Goal: Contribute content

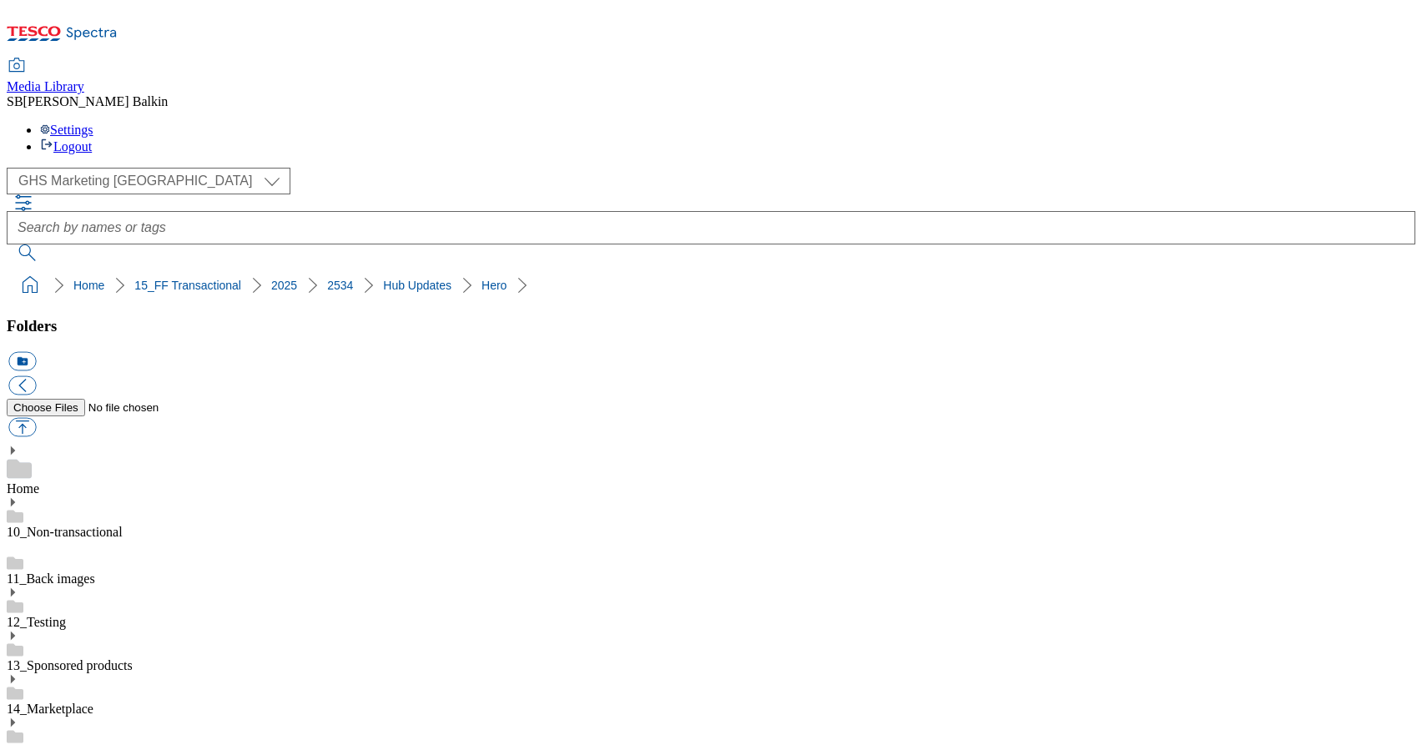
select select "flare-ghs-mktg"
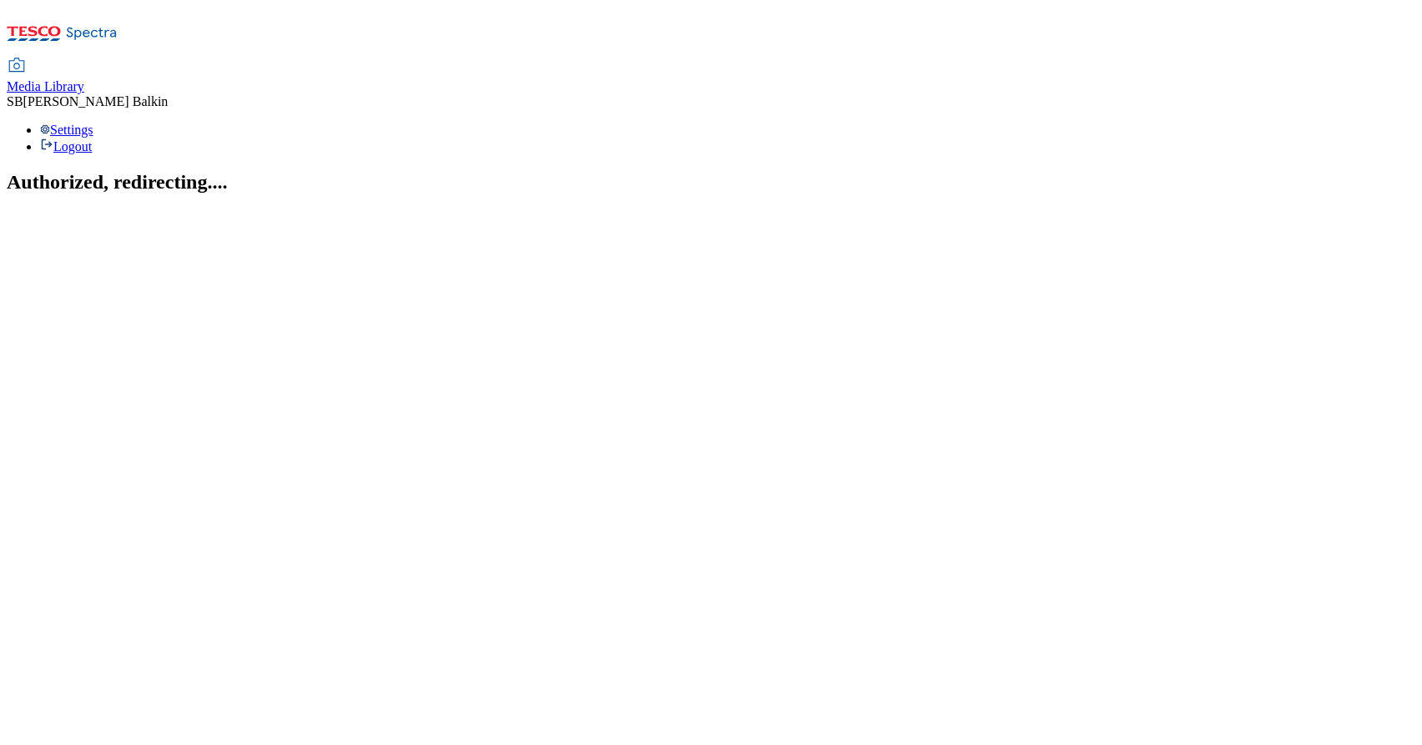
click at [84, 79] on span "Media Library" at bounding box center [46, 86] width 78 height 14
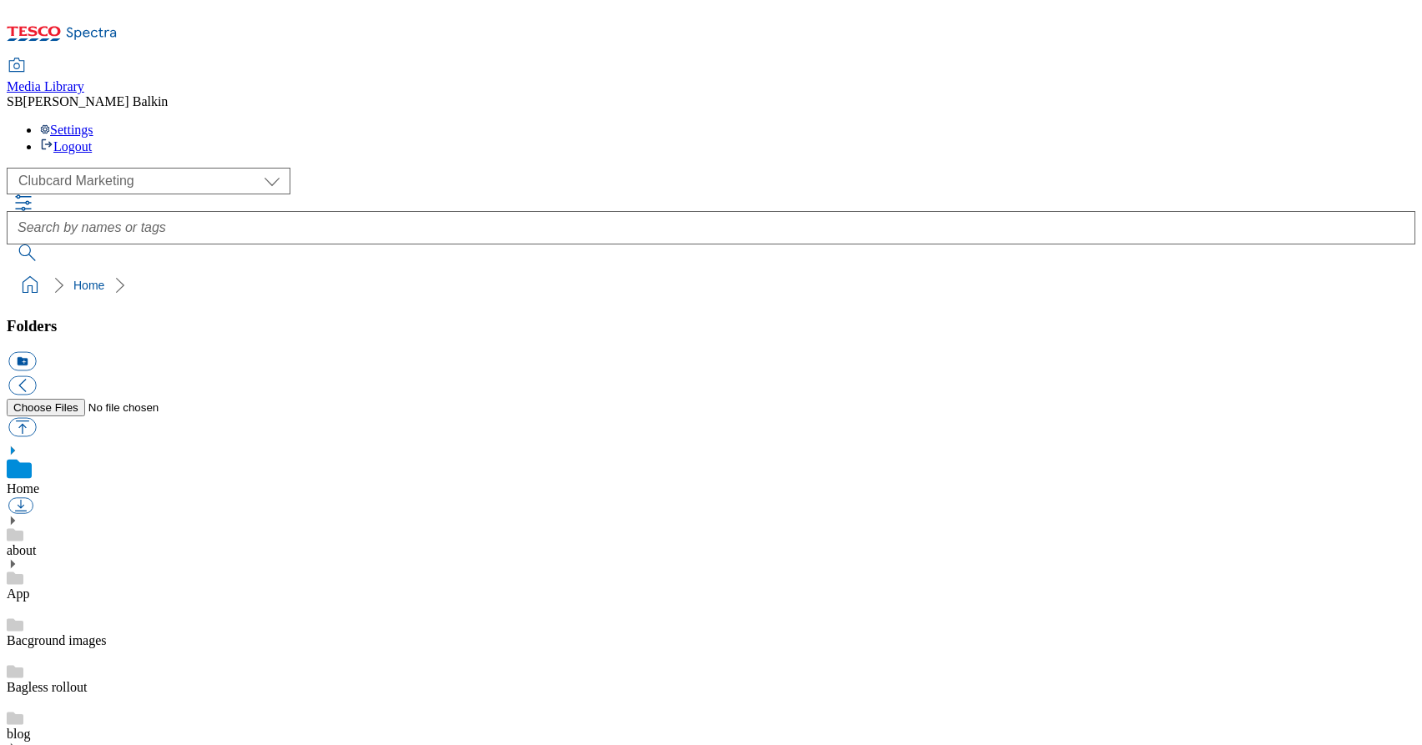
scroll to position [3, 0]
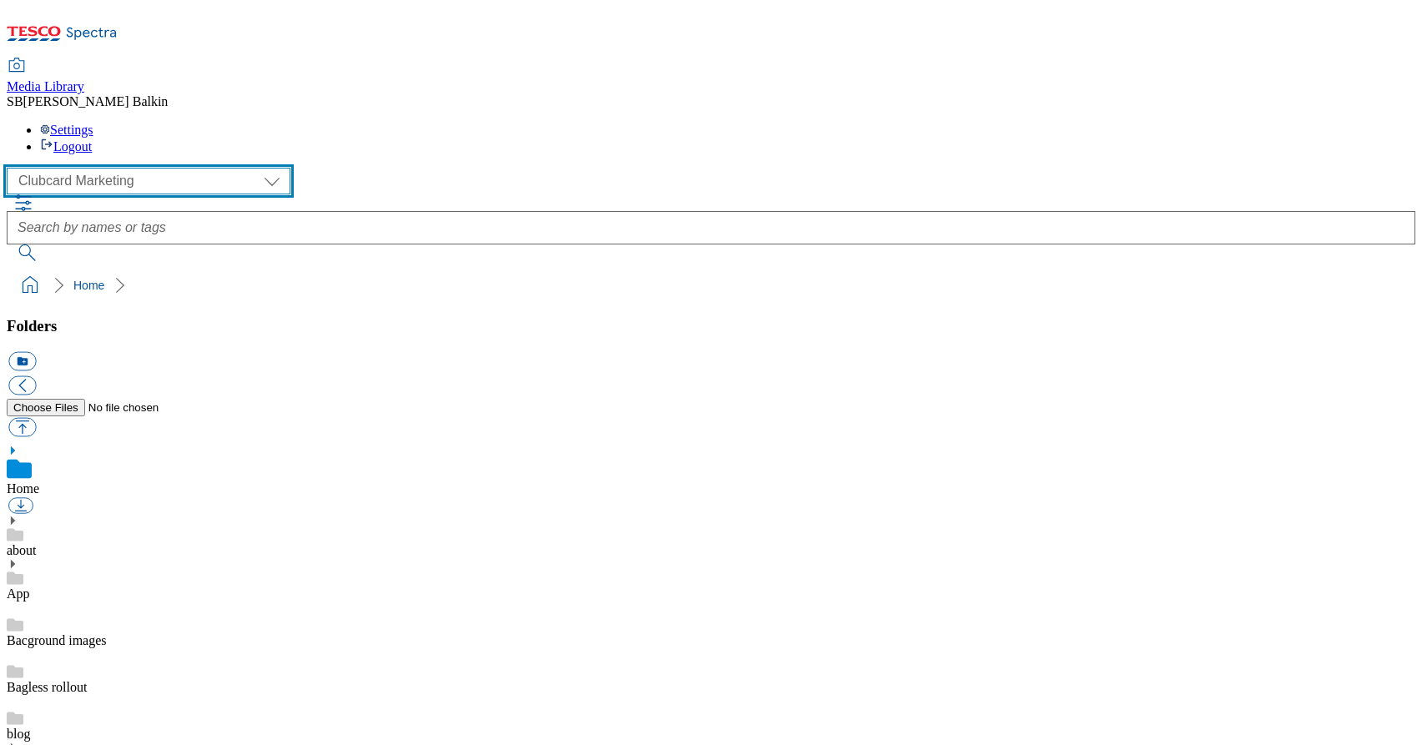
click at [135, 168] on select "Clubcard Marketing Dotcom UK FnF Stores GHS Marketing UK GHS Product UK GHS ROI…" at bounding box center [149, 181] width 284 height 27
select select "flare-ghs-mktg"
click at [12, 168] on select "Clubcard Marketing Dotcom UK FnF Stores GHS Marketing UK GHS Product UK GHS ROI…" at bounding box center [149, 181] width 284 height 27
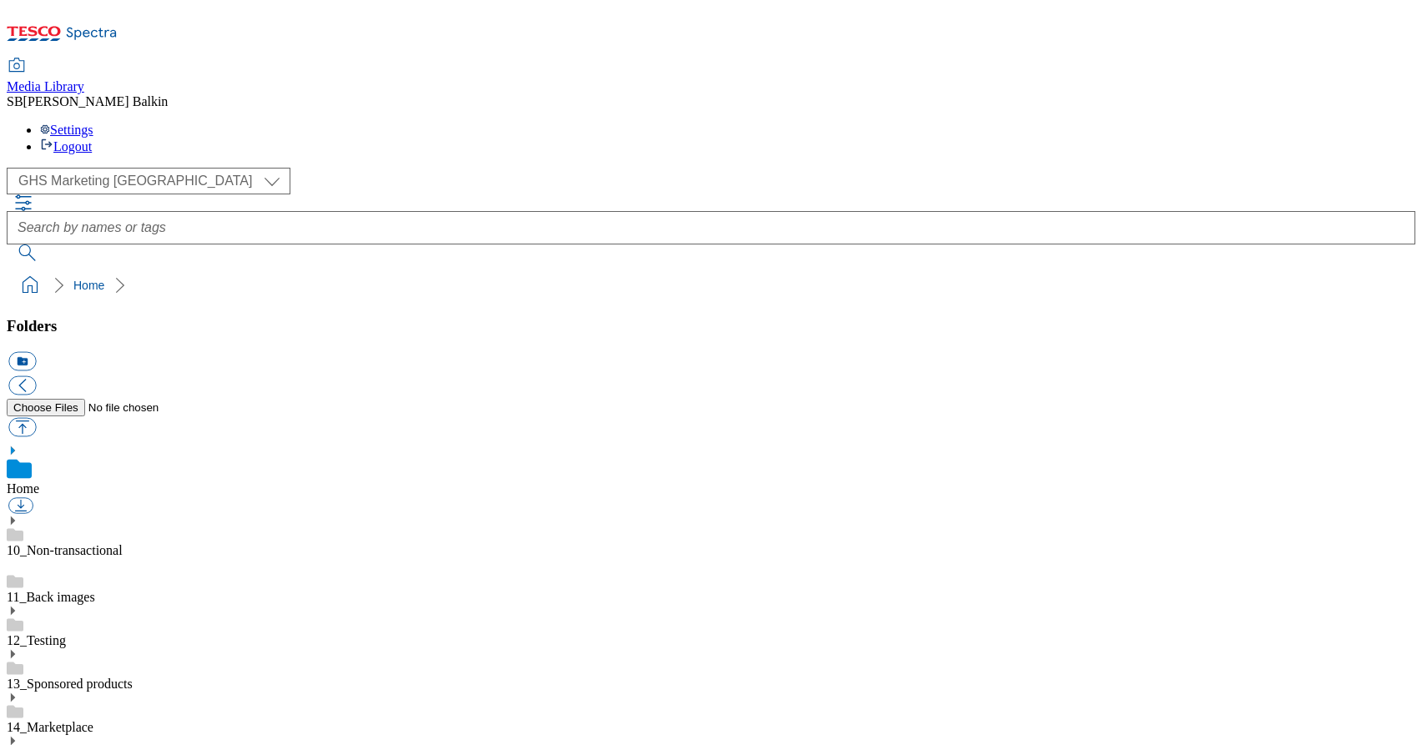
click at [18, 735] on icon at bounding box center [13, 741] width 12 height 12
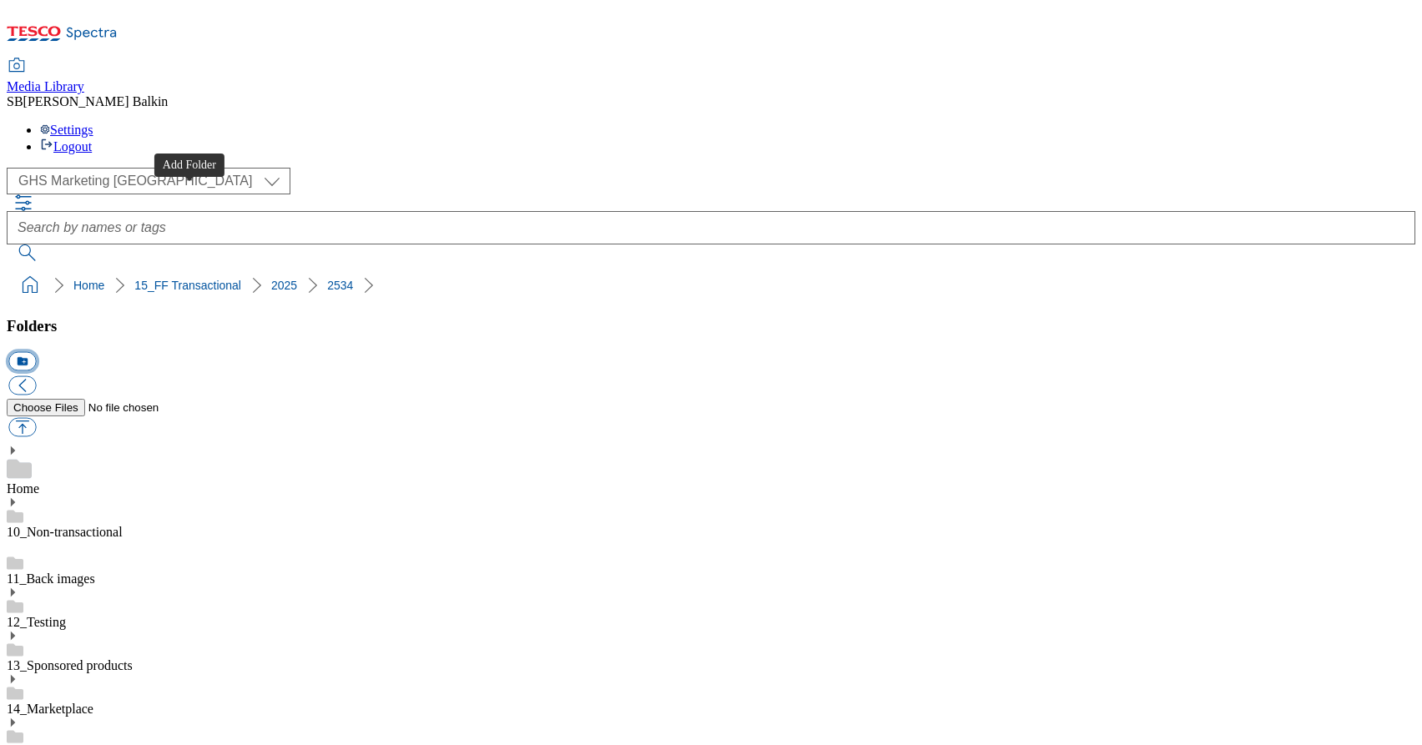
click at [36, 352] on button "icon_new_folder" at bounding box center [22, 361] width 28 height 19
type input "Xmas Party Outfits BL"
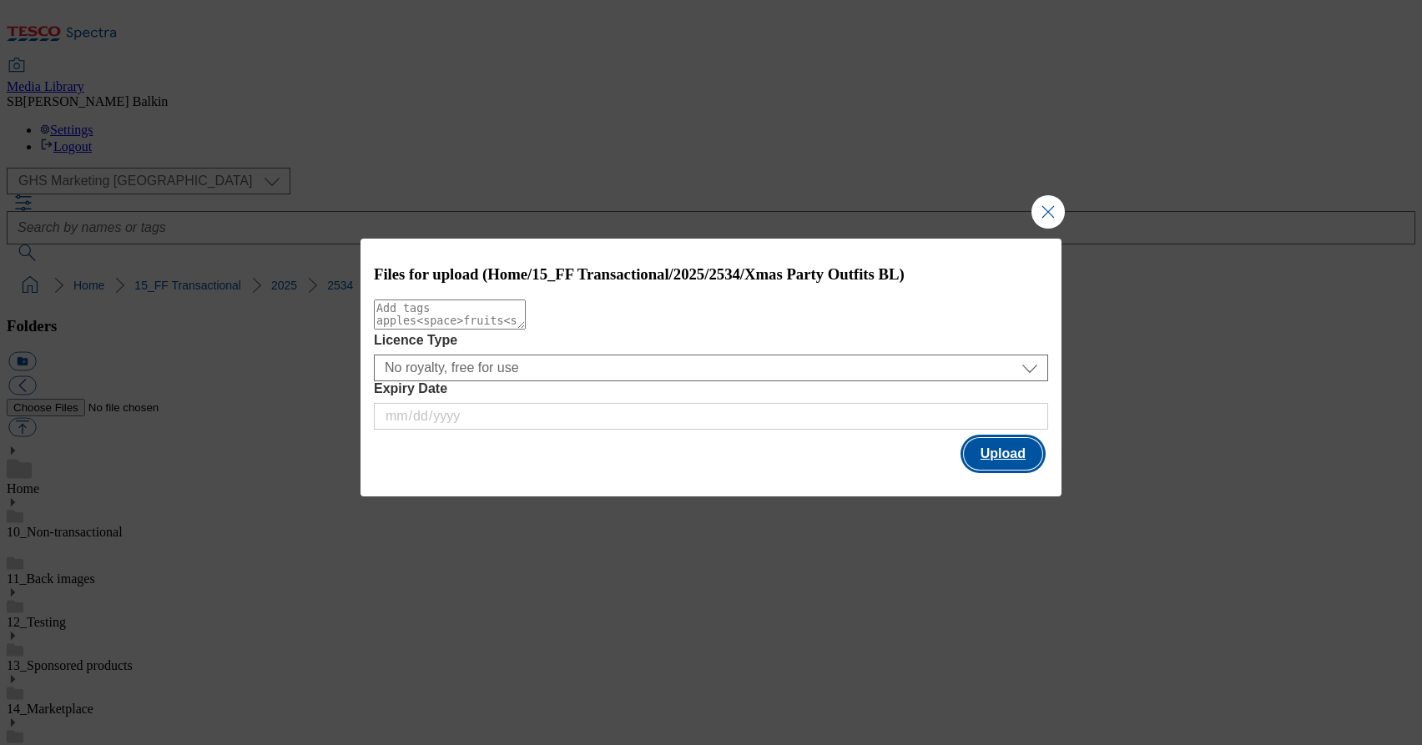
click at [996, 453] on button "Upload" at bounding box center [1003, 454] width 78 height 32
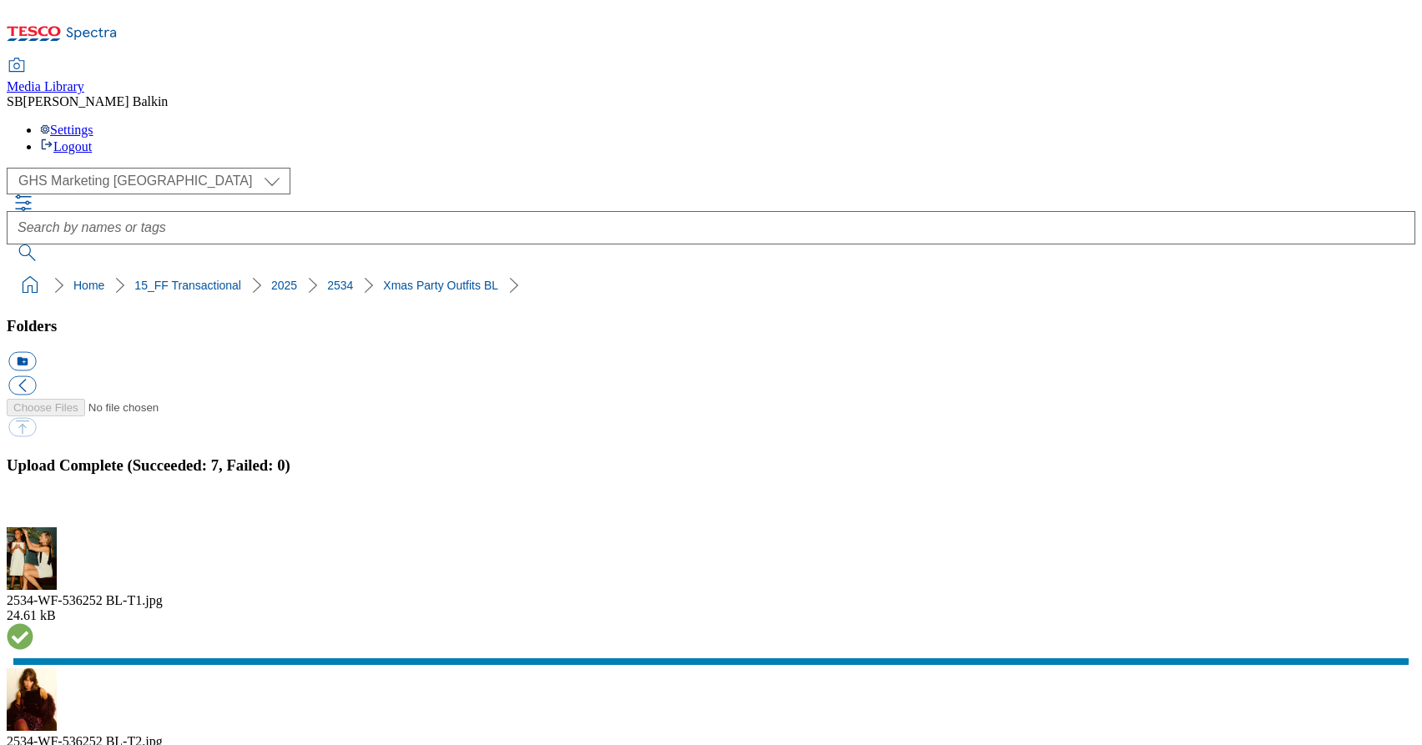
scroll to position [193, 0]
drag, startPoint x: 10, startPoint y: 161, endPoint x: 448, endPoint y: 164, distance: 438.1
click at [448, 270] on ol "Home 15_FF Transactional 2025 2534 Xmas Party Outfits BL" at bounding box center [716, 286] width 1399 height 32
copy ol "Home 15_FF Transactional 2025 2534 Xmas Party Outfits BL"
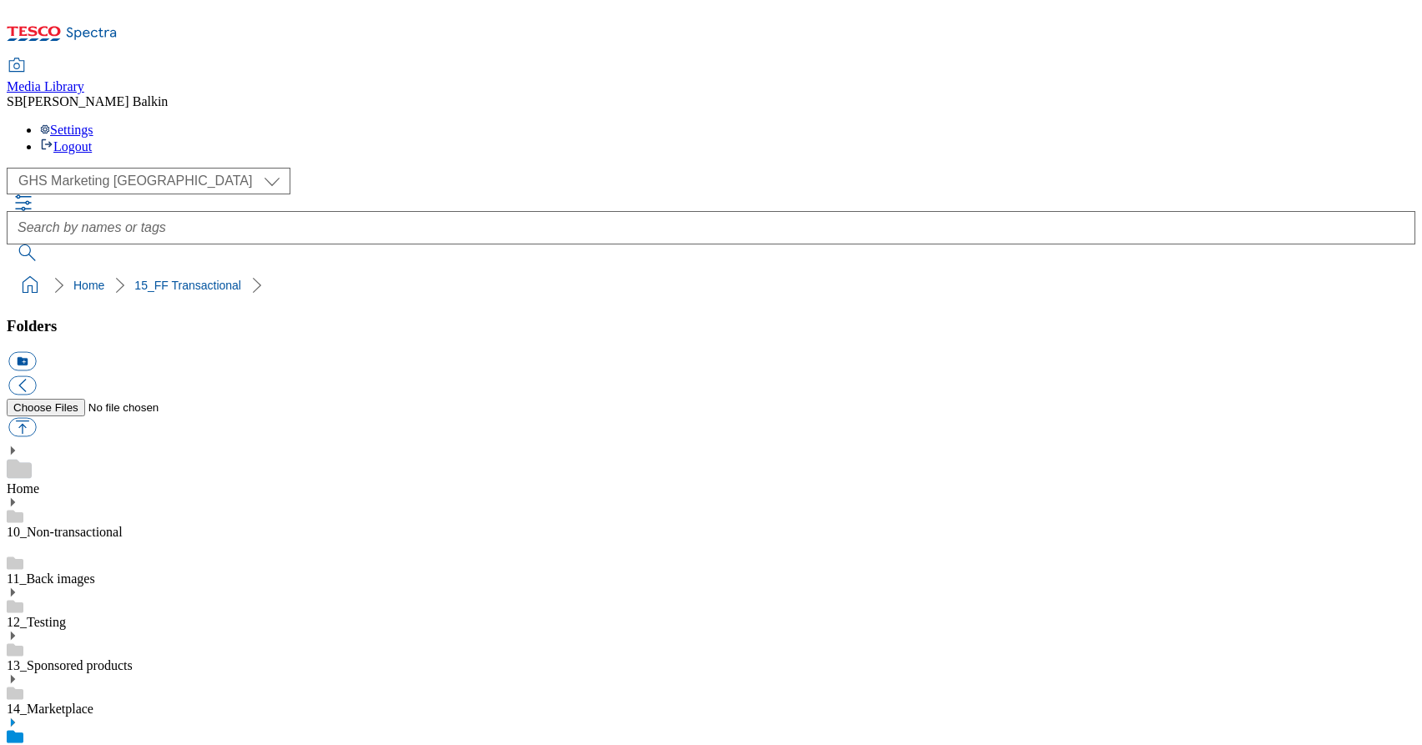
select select "flare-ghs-mktg"
click at [18, 717] on icon at bounding box center [13, 723] width 12 height 12
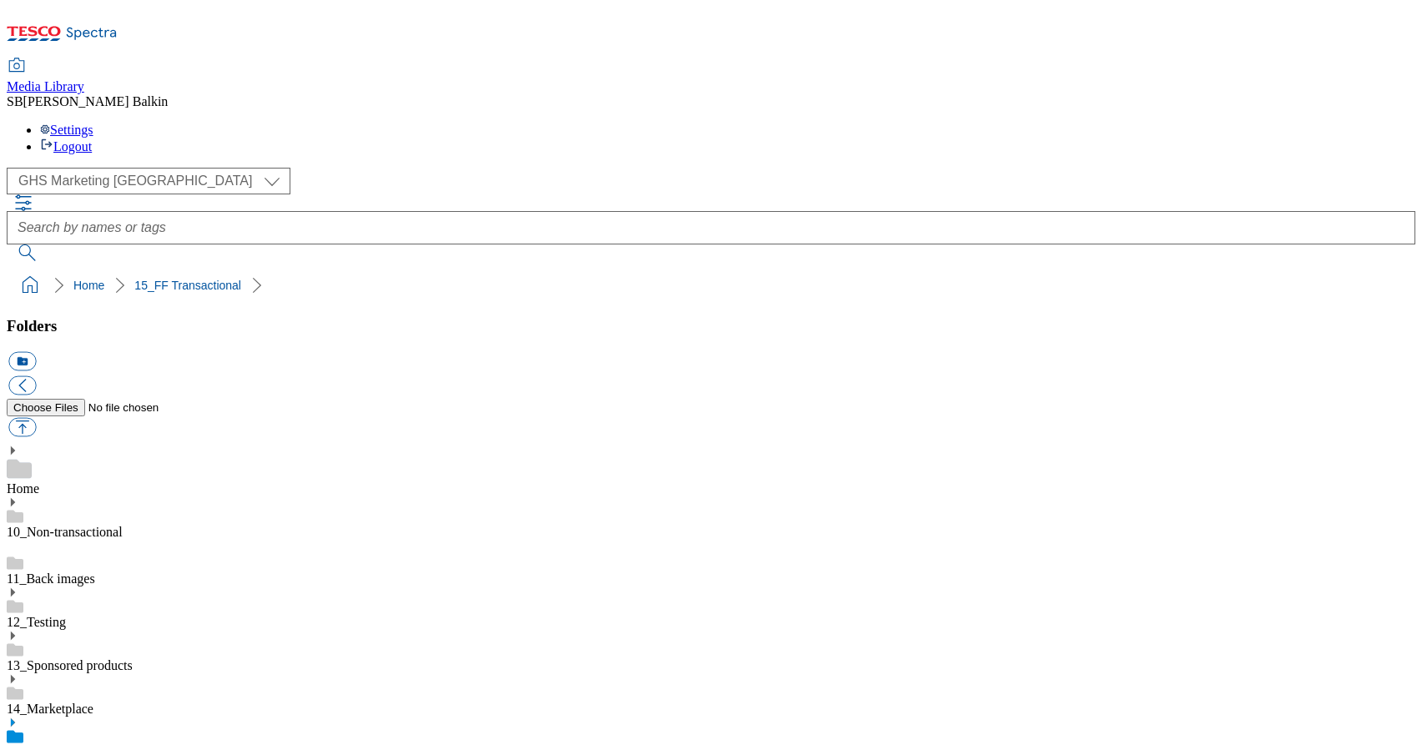
scroll to position [811, 0]
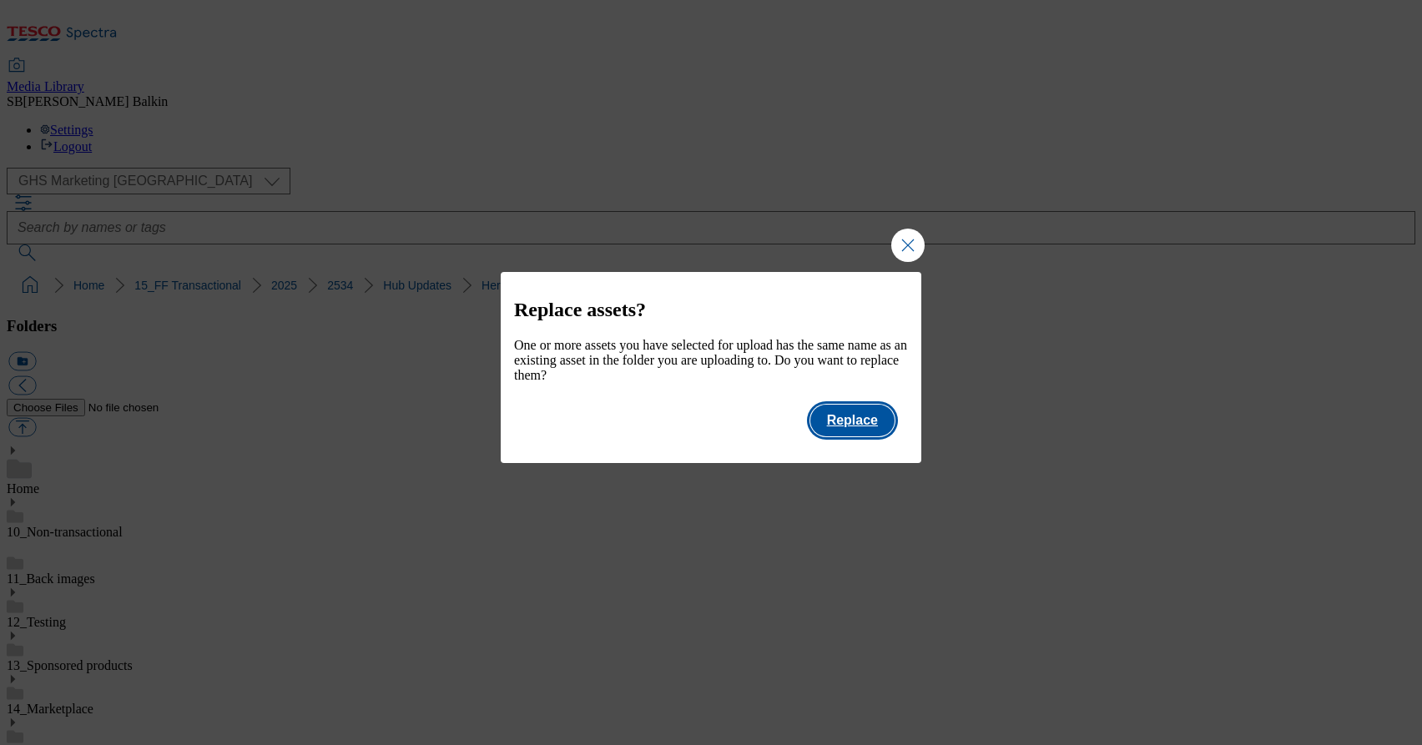
click at [875, 430] on button "Replace" at bounding box center [852, 421] width 84 height 32
